Goal: Task Accomplishment & Management: Manage account settings

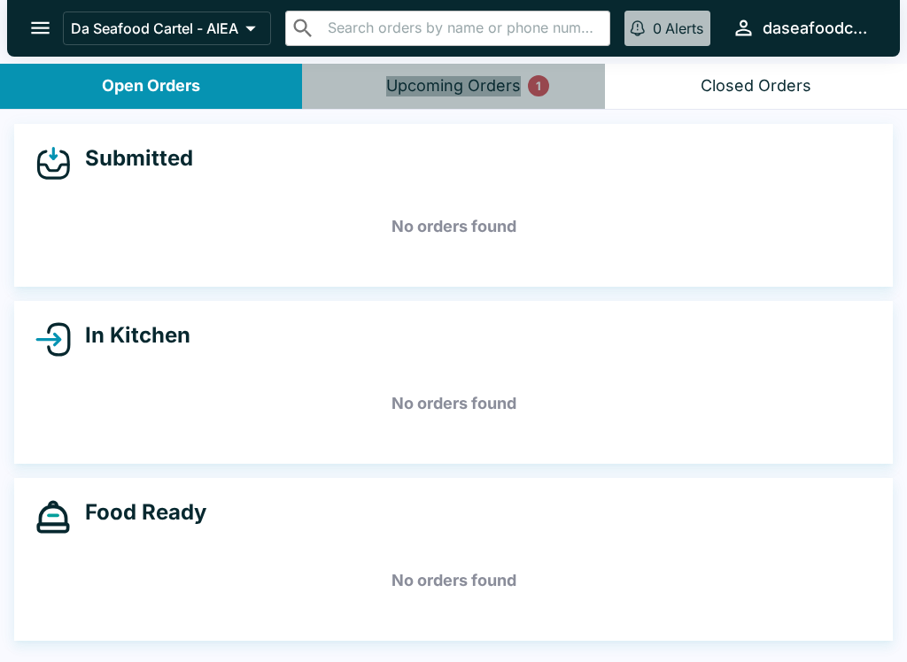
click at [220, 86] on button "Open Orders" at bounding box center [151, 86] width 302 height 45
click at [475, 77] on div "Upcoming Orders 1" at bounding box center [453, 86] width 135 height 20
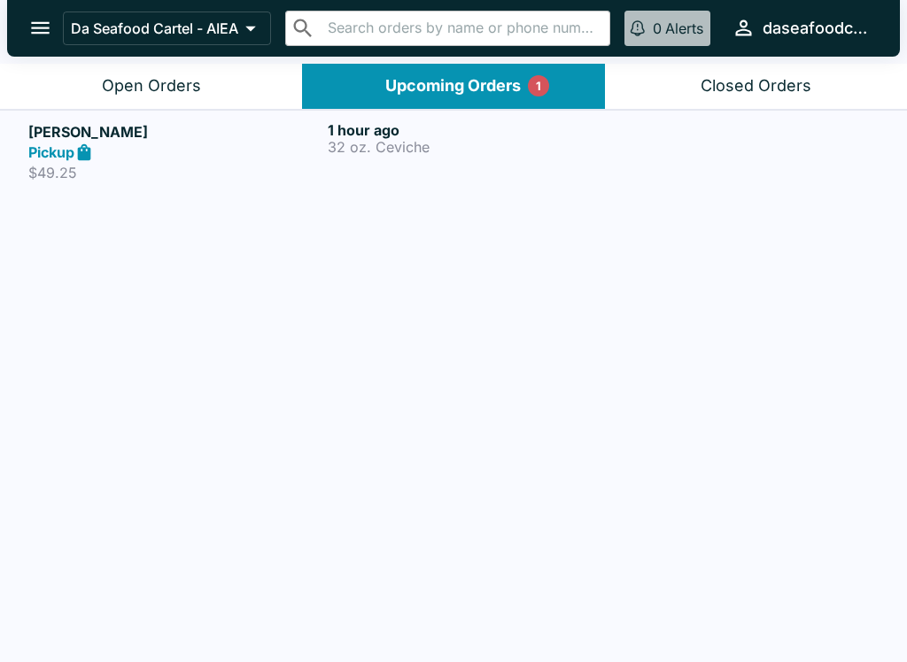
click at [482, 136] on h6 "1 hour ago" at bounding box center [474, 130] width 292 height 18
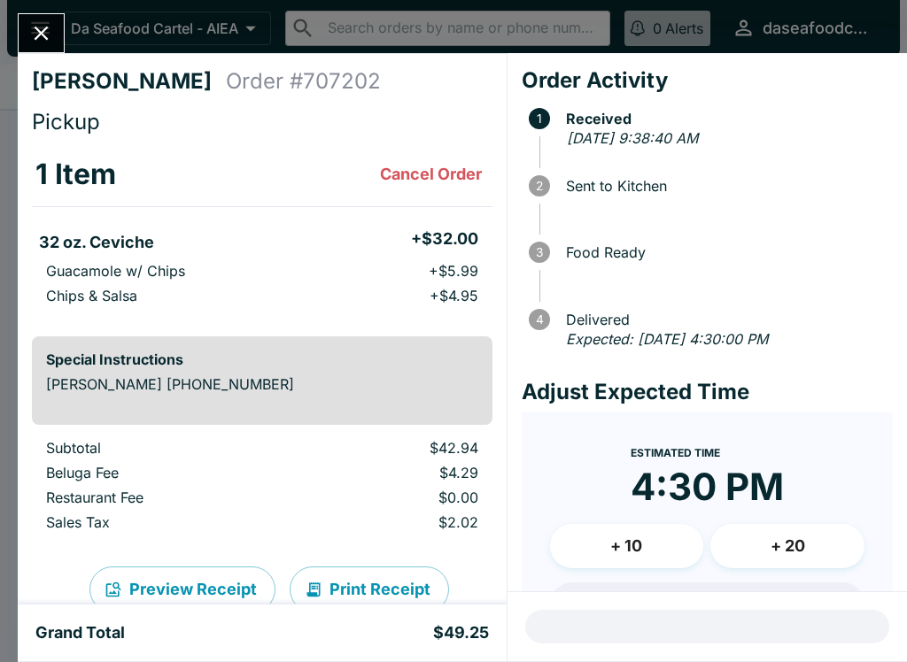
click at [30, 27] on icon "Close" at bounding box center [41, 33] width 24 height 24
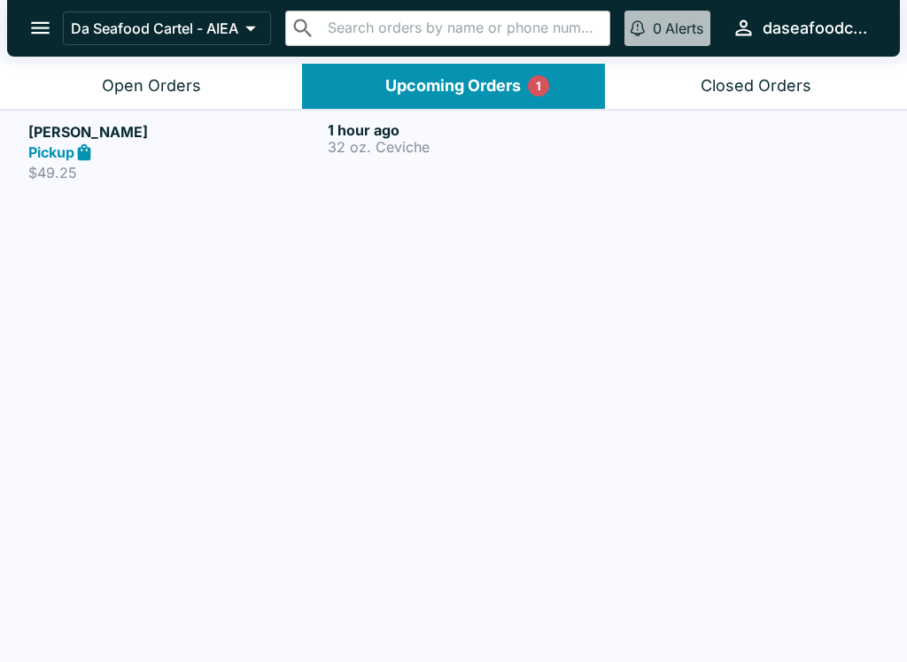
click at [174, 94] on div "Open Orders" at bounding box center [151, 86] width 99 height 20
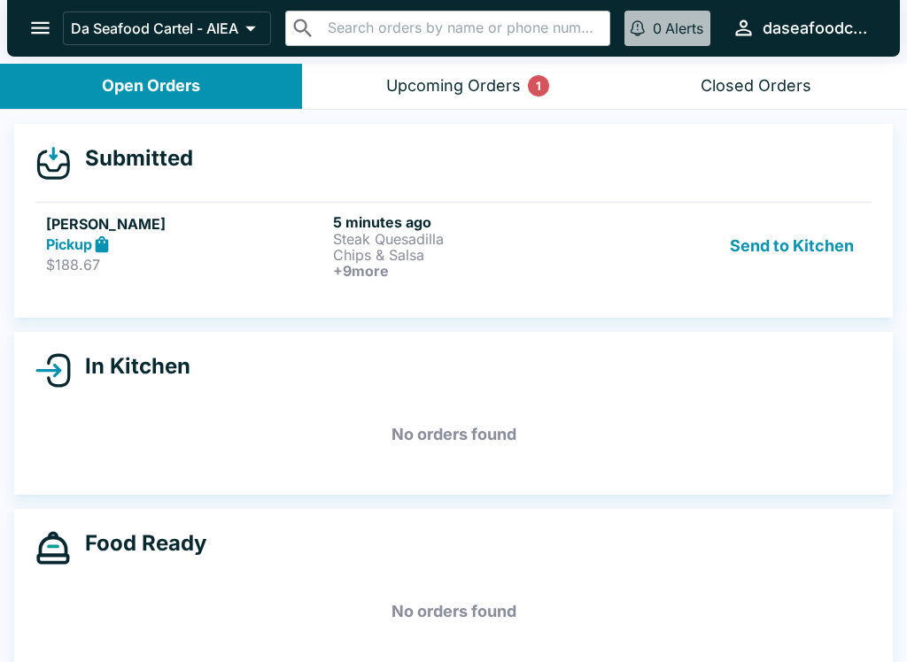
click at [502, 257] on p "Chips & Salsa" at bounding box center [473, 255] width 280 height 16
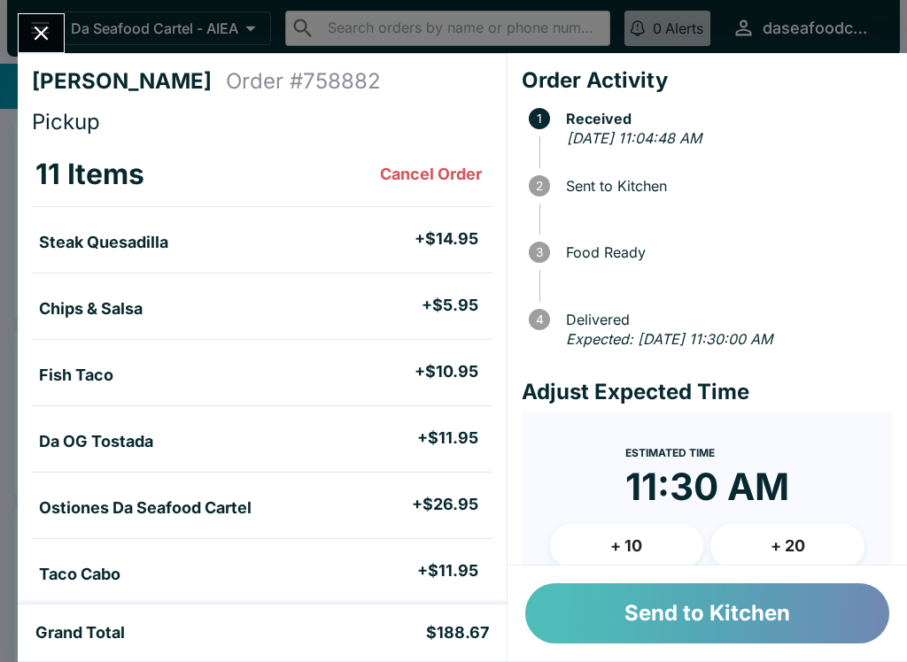
click at [800, 628] on button "Send to Kitchen" at bounding box center [707, 614] width 364 height 60
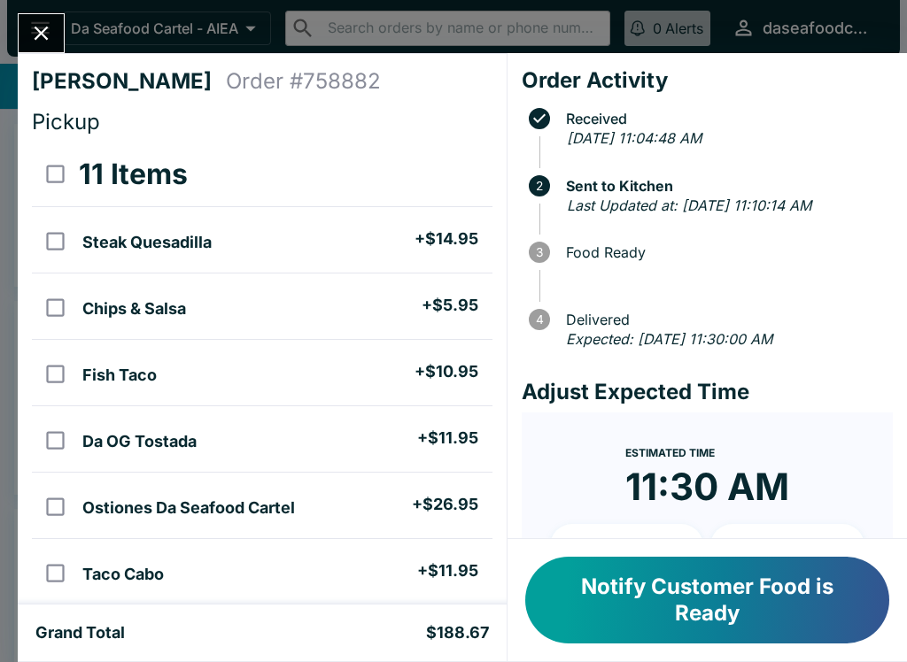
click at [58, 522] on input "orders table" at bounding box center [55, 507] width 40 height 40
click at [467, 167] on button "Refund" at bounding box center [443, 174] width 91 height 44
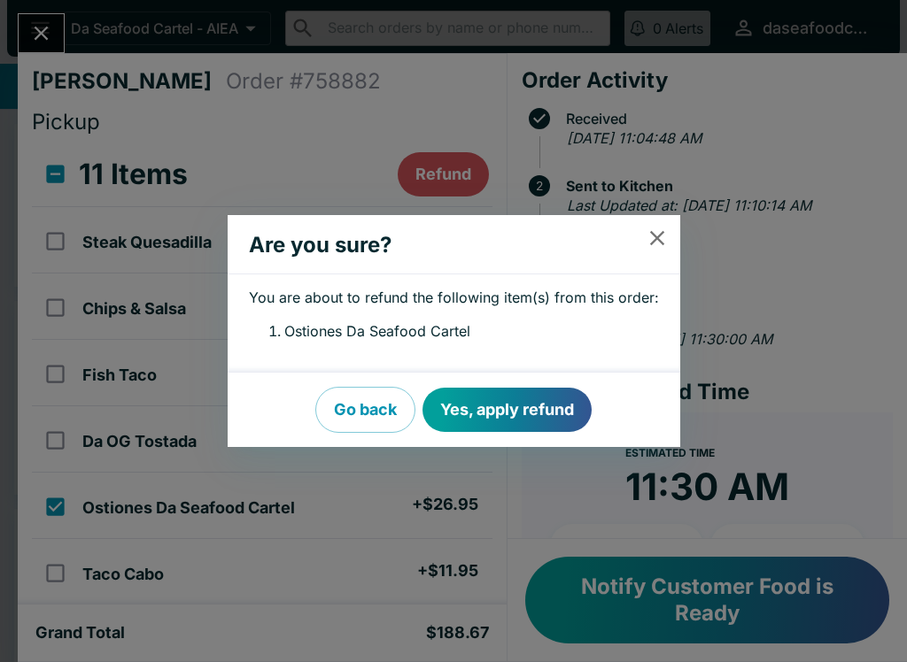
click at [539, 414] on button "Yes, apply refund" at bounding box center [506, 410] width 169 height 44
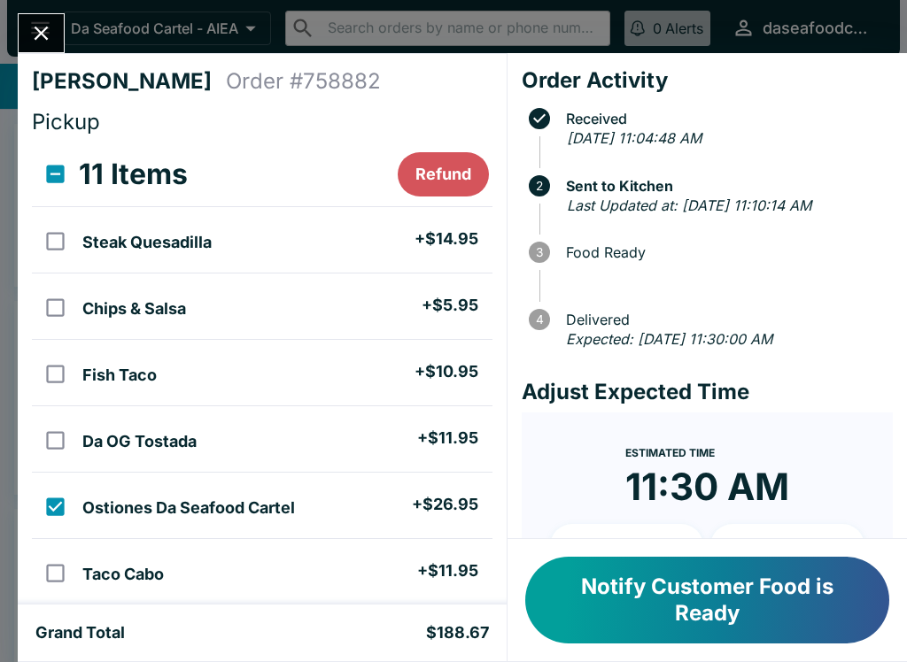
checkbox input "false"
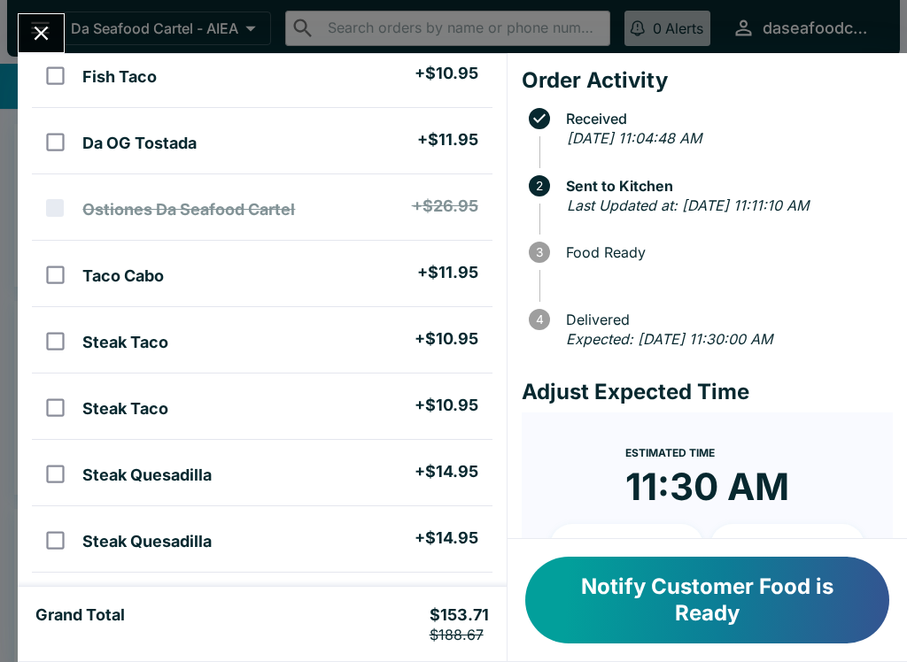
scroll to position [316, 0]
click at [29, 46] on button "Close" at bounding box center [41, 33] width 45 height 38
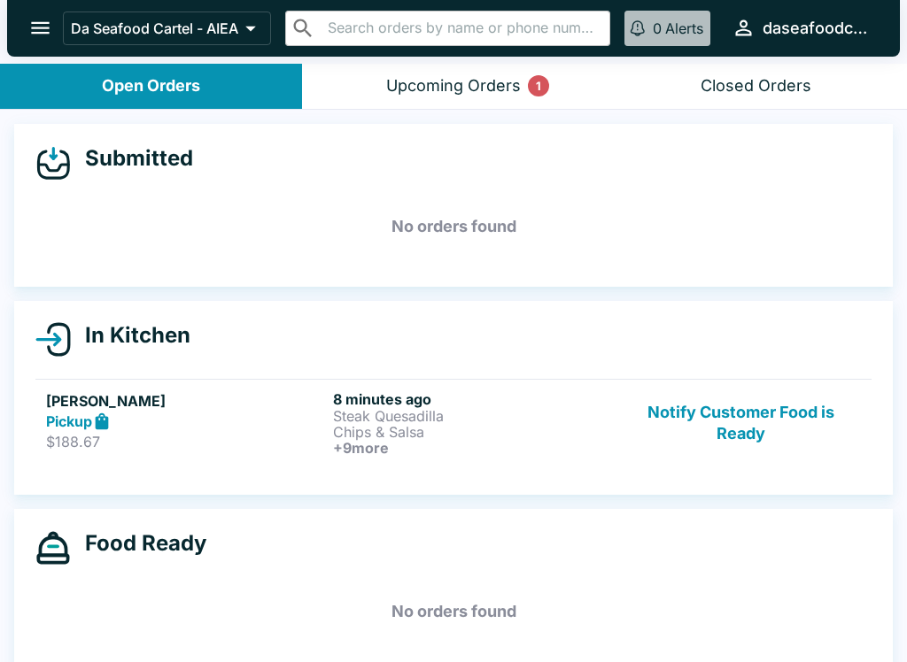
click at [38, 31] on icon "open drawer" at bounding box center [40, 28] width 24 height 24
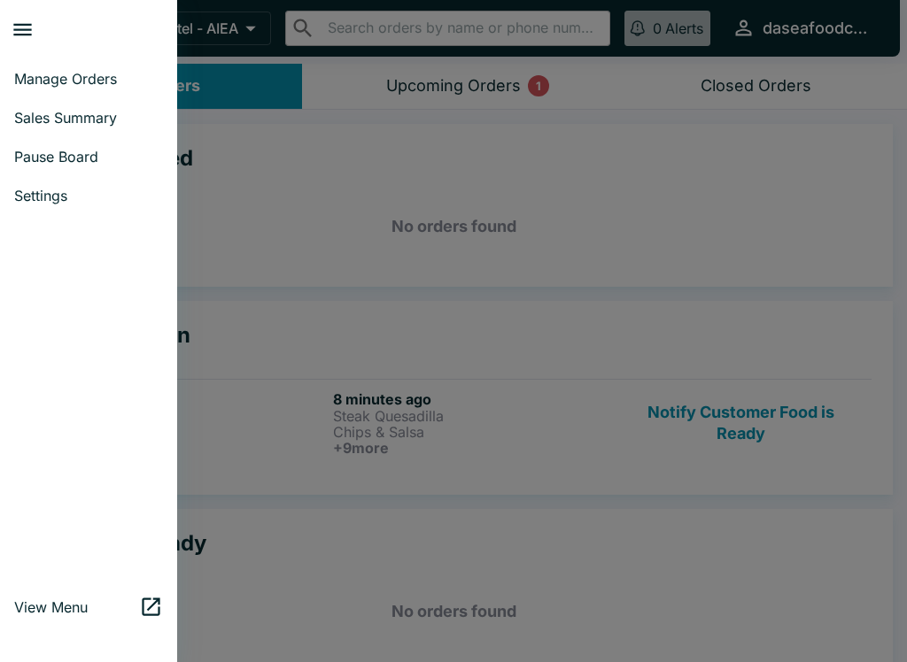
click at [99, 85] on span "Manage Orders" at bounding box center [88, 79] width 149 height 18
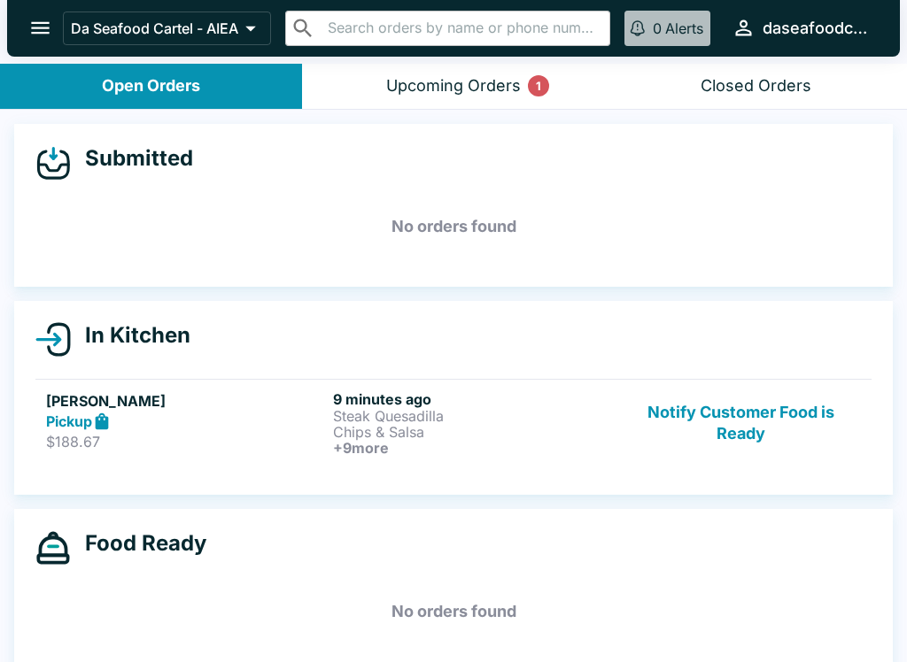
click at [34, 21] on icon "open drawer" at bounding box center [40, 28] width 24 height 24
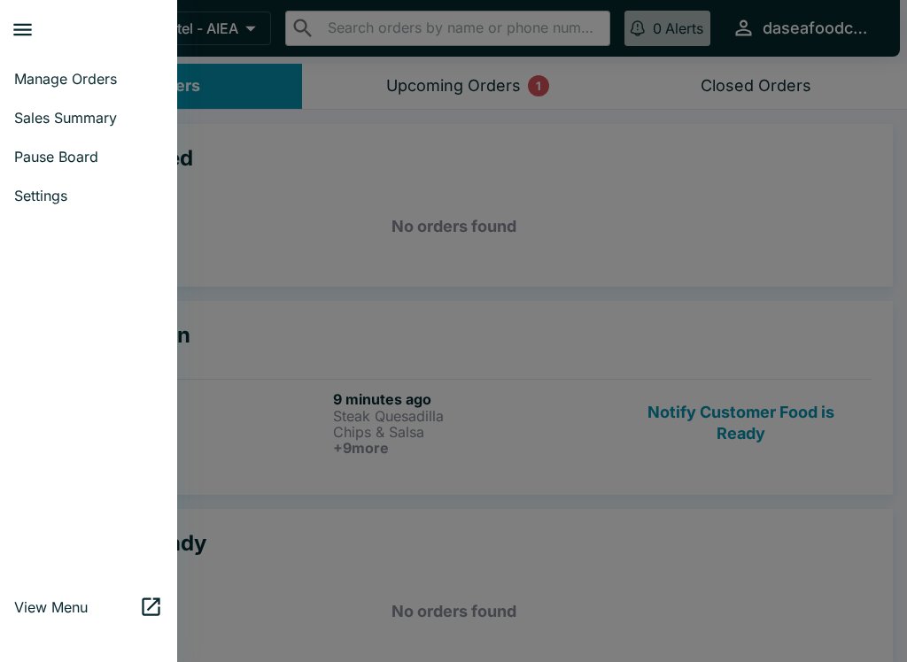
click at [83, 203] on span "Settings" at bounding box center [88, 196] width 149 height 18
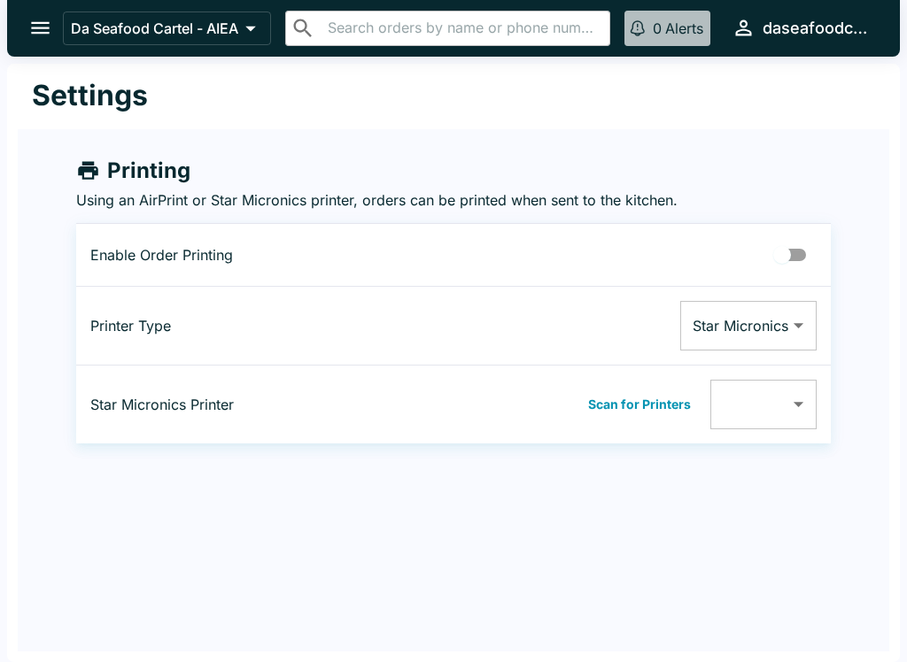
click at [39, 28] on icon "open drawer" at bounding box center [40, 28] width 19 height 12
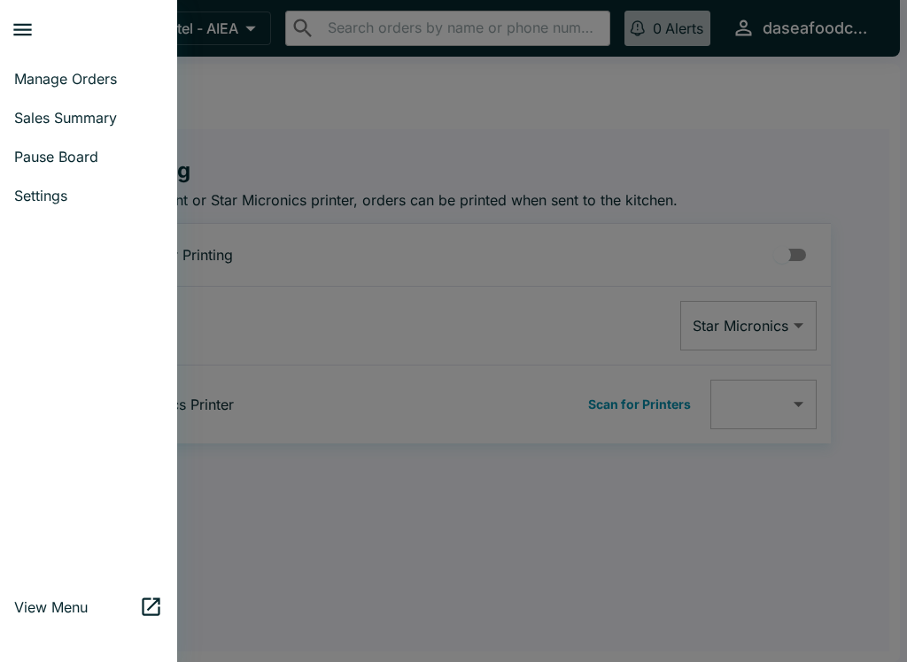
click at [95, 166] on link "Pause Board" at bounding box center [88, 156] width 177 height 39
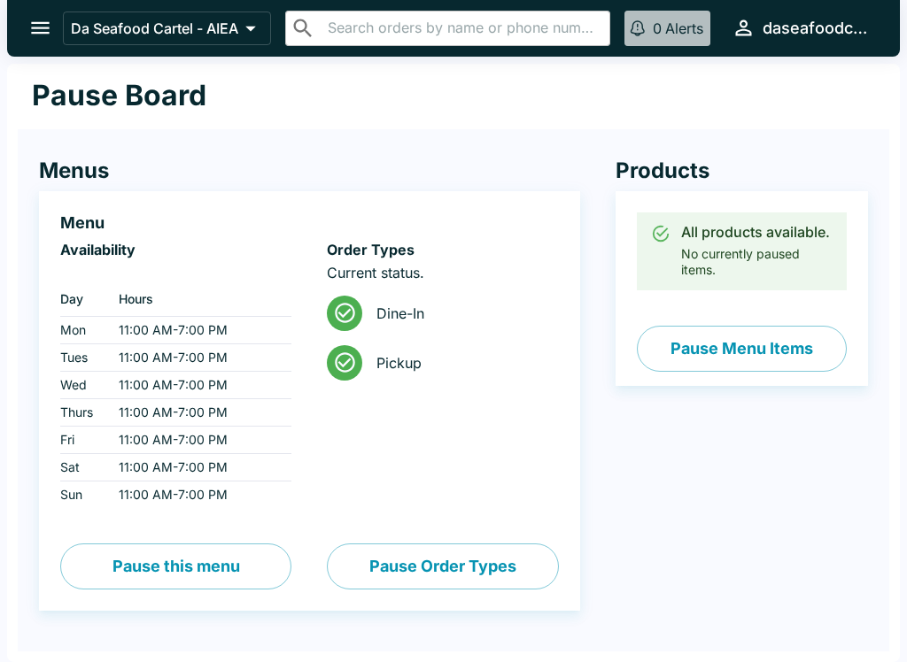
click at [35, 25] on icon "open drawer" at bounding box center [40, 28] width 24 height 24
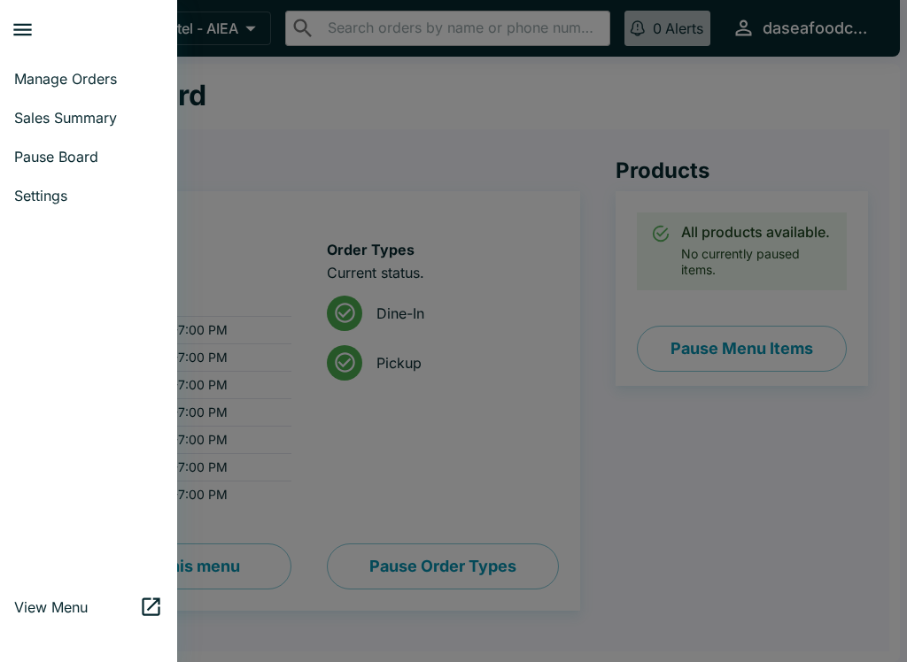
click at [86, 82] on span "Manage Orders" at bounding box center [88, 79] width 149 height 18
